Goal: Task Accomplishment & Management: Use online tool/utility

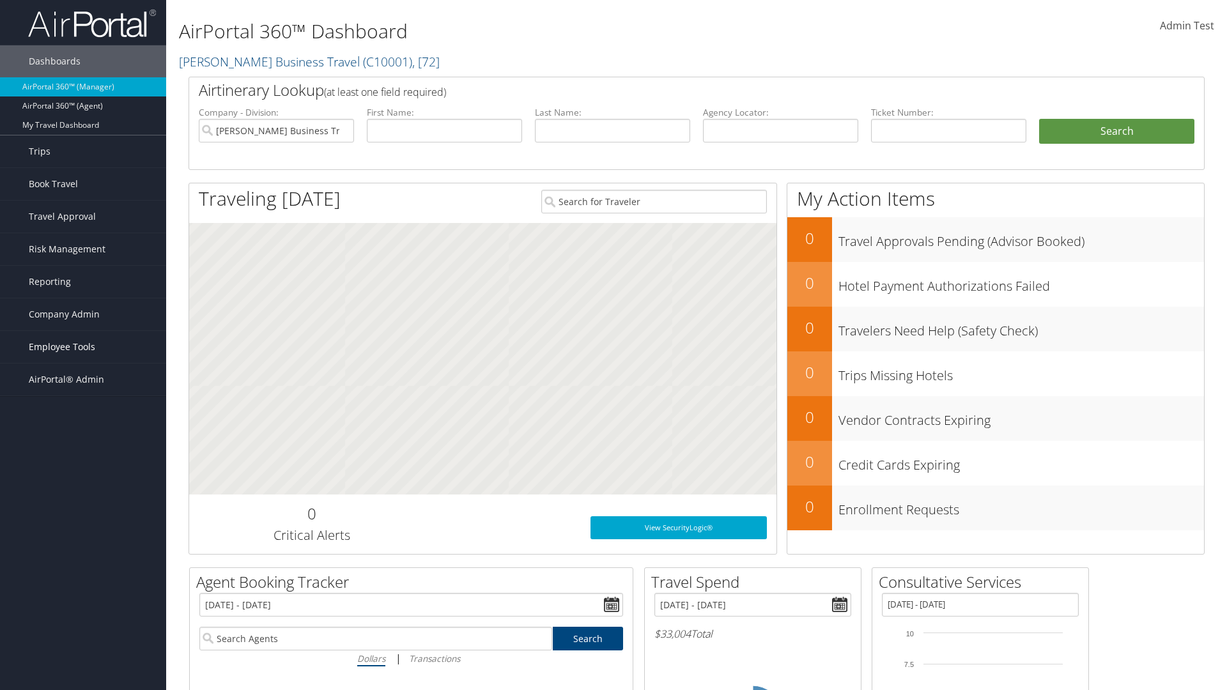
click at [83, 347] on span "Employee Tools" at bounding box center [62, 347] width 66 height 32
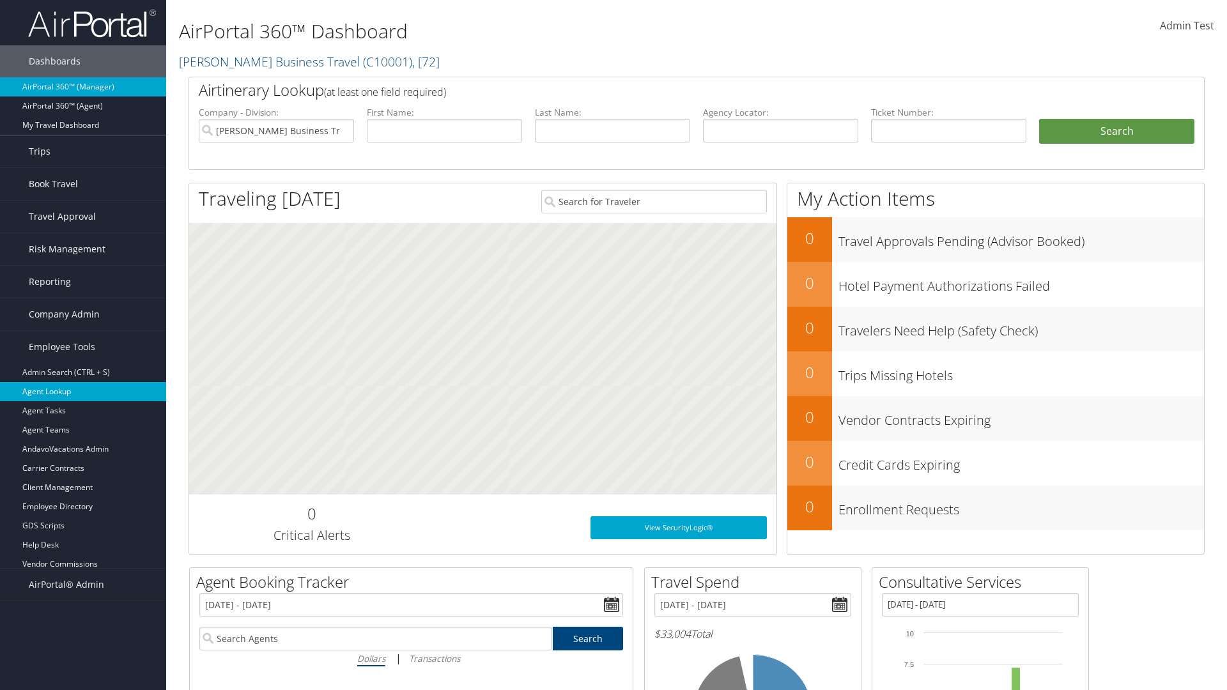
click at [83, 392] on link "Agent Lookup" at bounding box center [83, 391] width 166 height 19
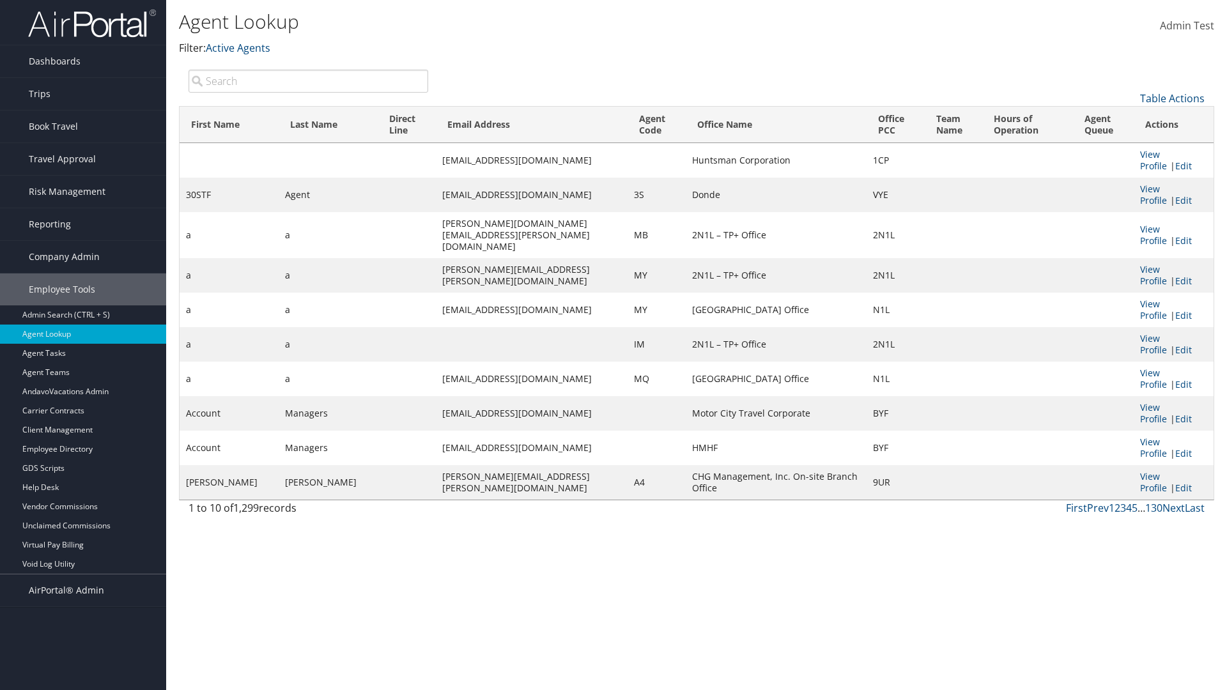
click at [308, 81] on input "search" at bounding box center [309, 81] width 240 height 23
type input "30STF"
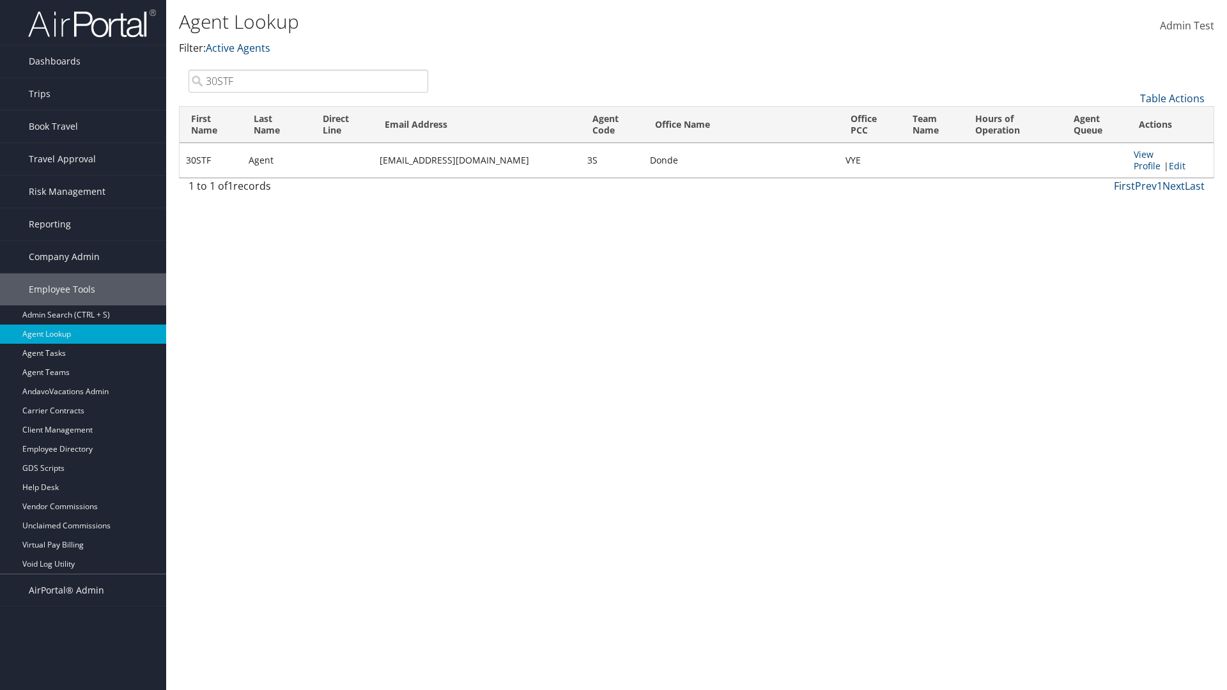
click at [308, 81] on input "30STF" at bounding box center [309, 81] width 240 height 23
type input "Non-existing Name"
click at [308, 81] on input "Non-existing Name" at bounding box center [309, 81] width 240 height 23
type input "Agent"
